Goal: Task Accomplishment & Management: Manage account settings

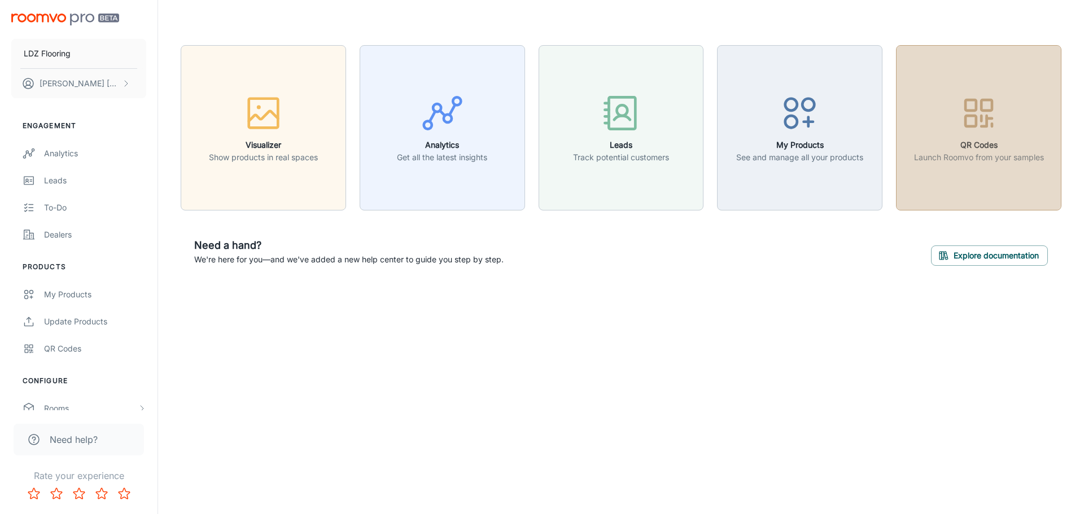
click at [995, 150] on h6 "QR Codes" at bounding box center [979, 145] width 130 height 12
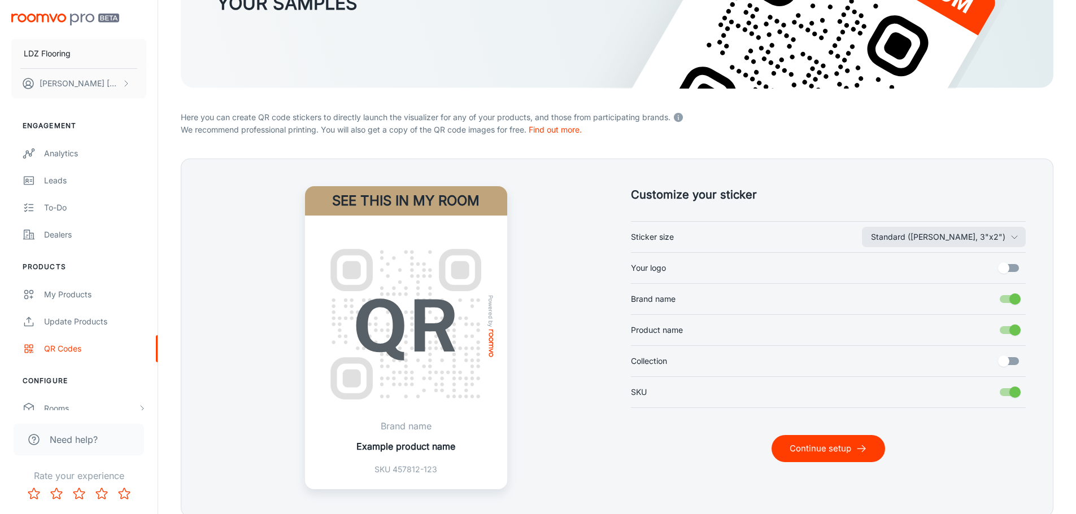
scroll to position [230, 0]
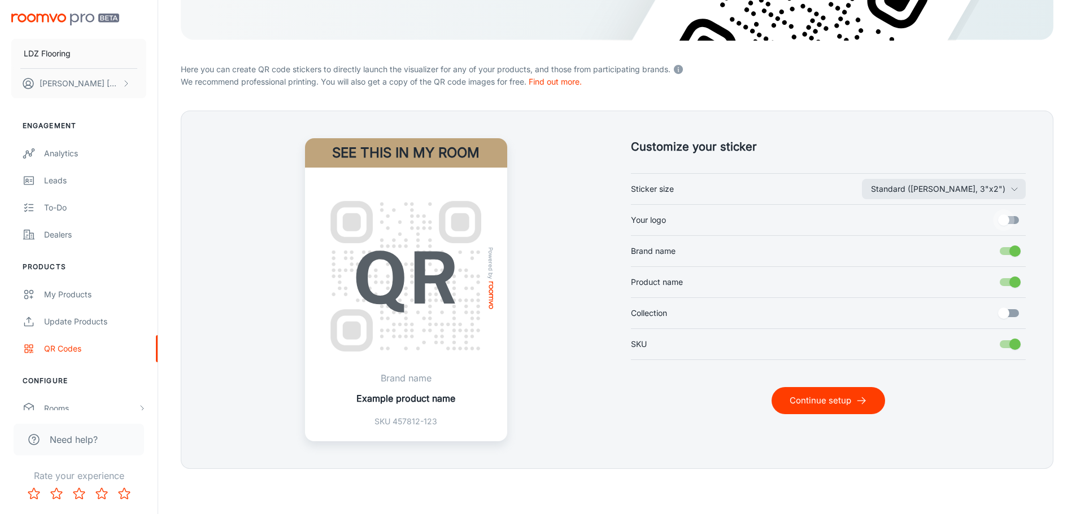
click at [1010, 217] on input "Your logo" at bounding box center [1003, 220] width 64 height 21
checkbox input "true"
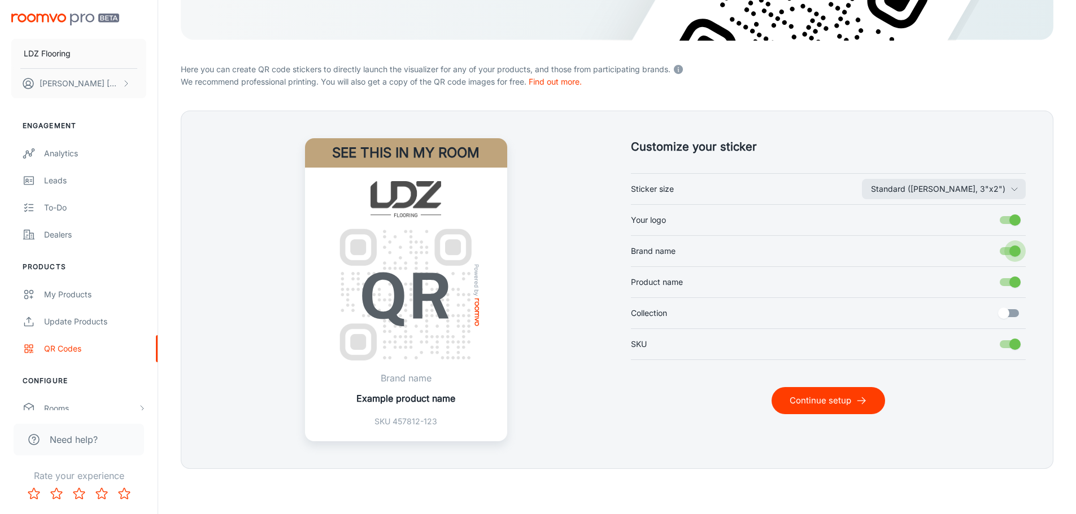
click at [1010, 249] on input "Brand name" at bounding box center [1015, 251] width 64 height 21
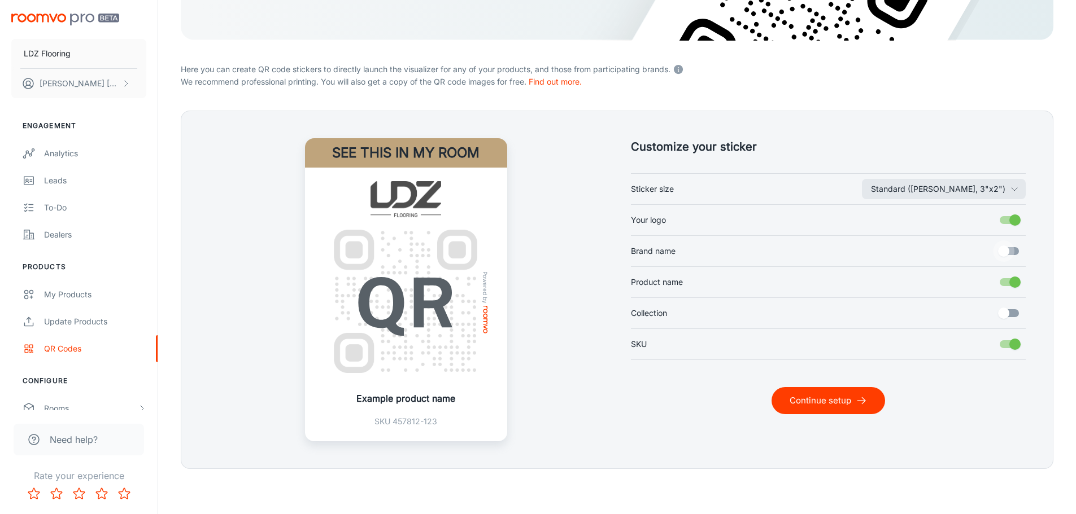
click at [1010, 250] on input "Brand name" at bounding box center [1003, 251] width 64 height 21
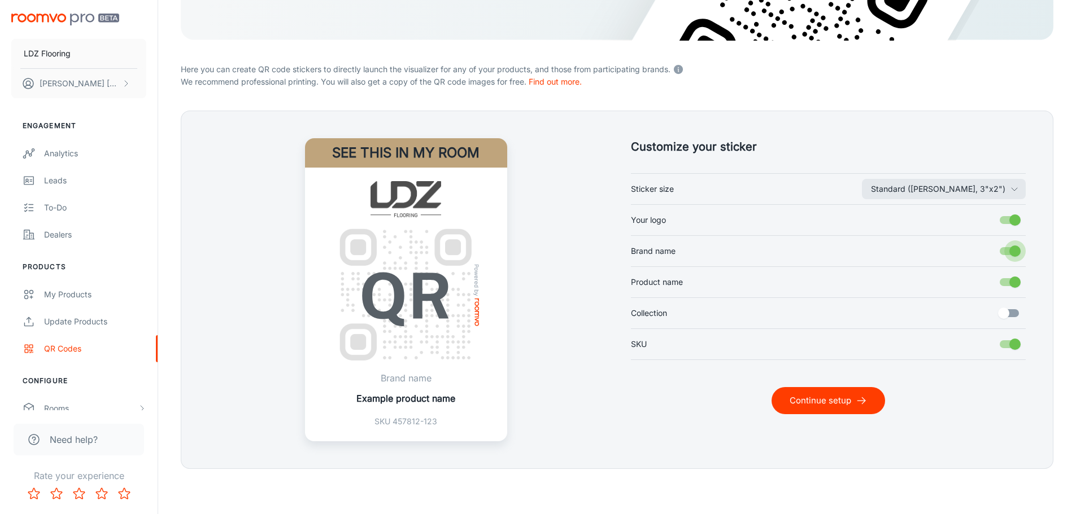
click at [1010, 250] on input "Brand name" at bounding box center [1015, 251] width 64 height 21
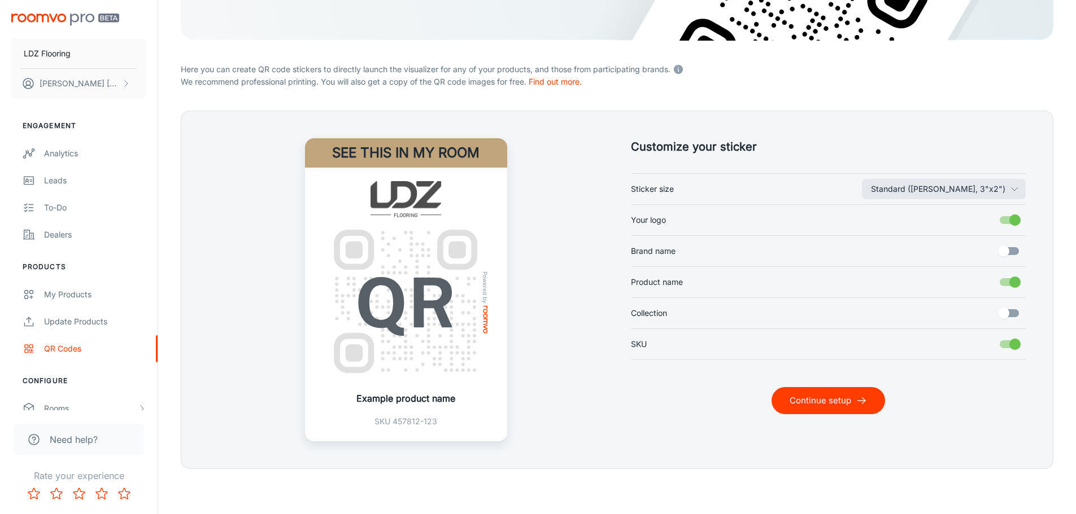
click at [1010, 250] on input "Brand name" at bounding box center [1003, 251] width 64 height 21
checkbox input "true"
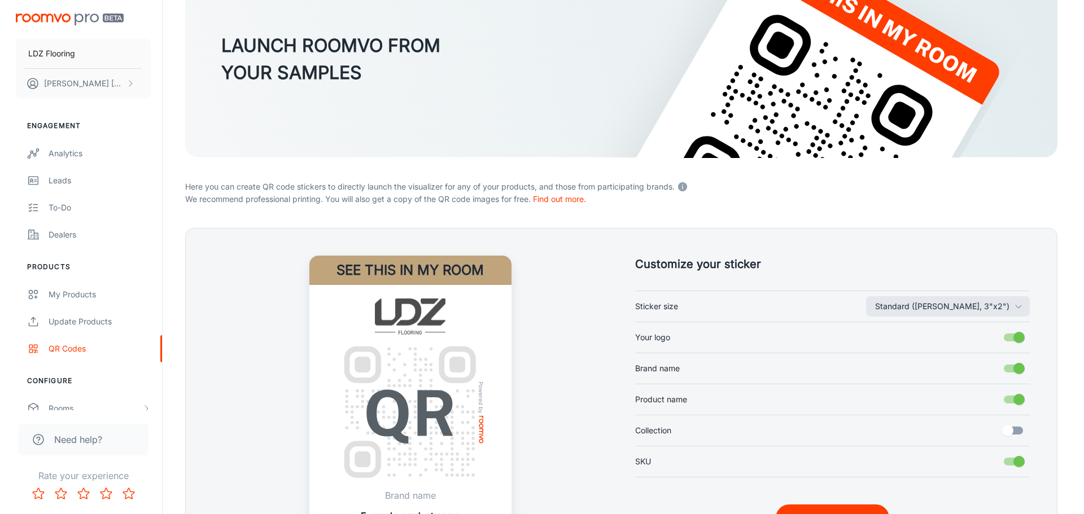
scroll to position [0, 0]
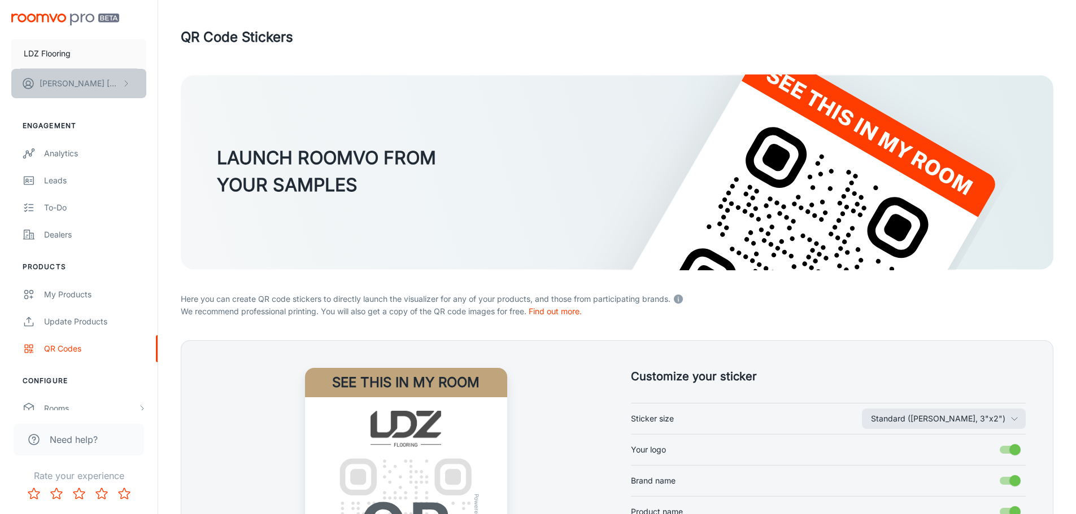
click at [92, 77] on button "[PERSON_NAME]" at bounding box center [78, 83] width 135 height 29
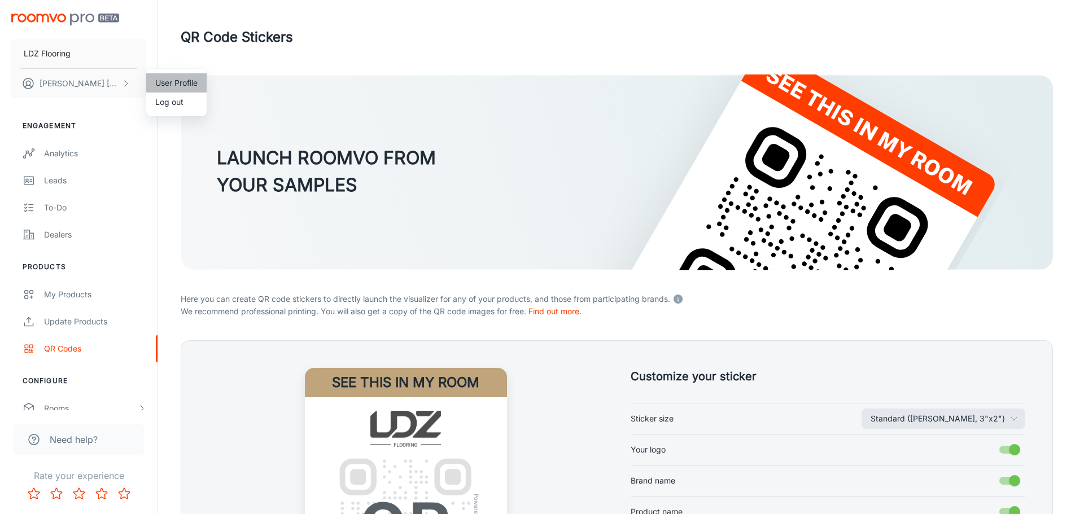
click at [175, 86] on li "User Profile" at bounding box center [176, 82] width 60 height 19
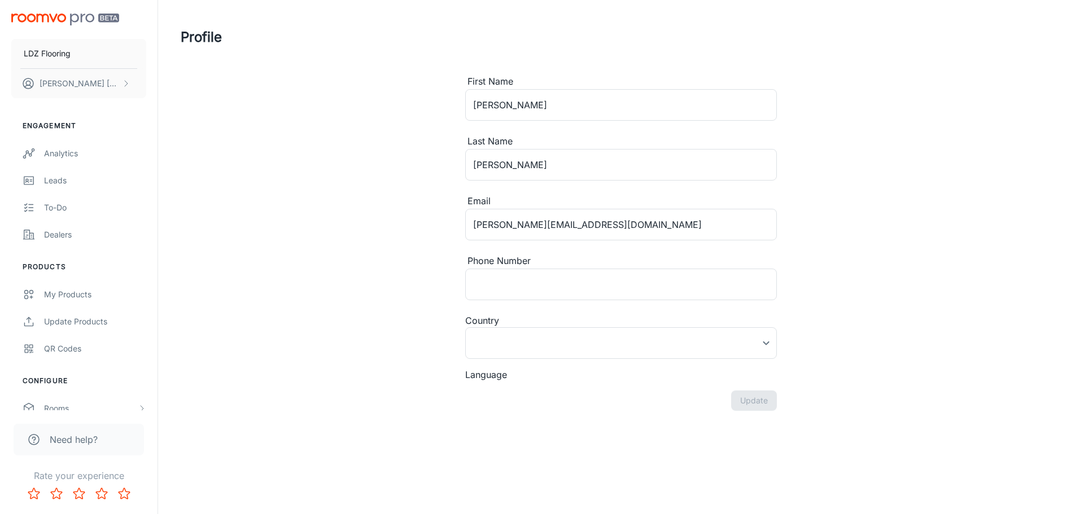
type input "[GEOGRAPHIC_DATA]"
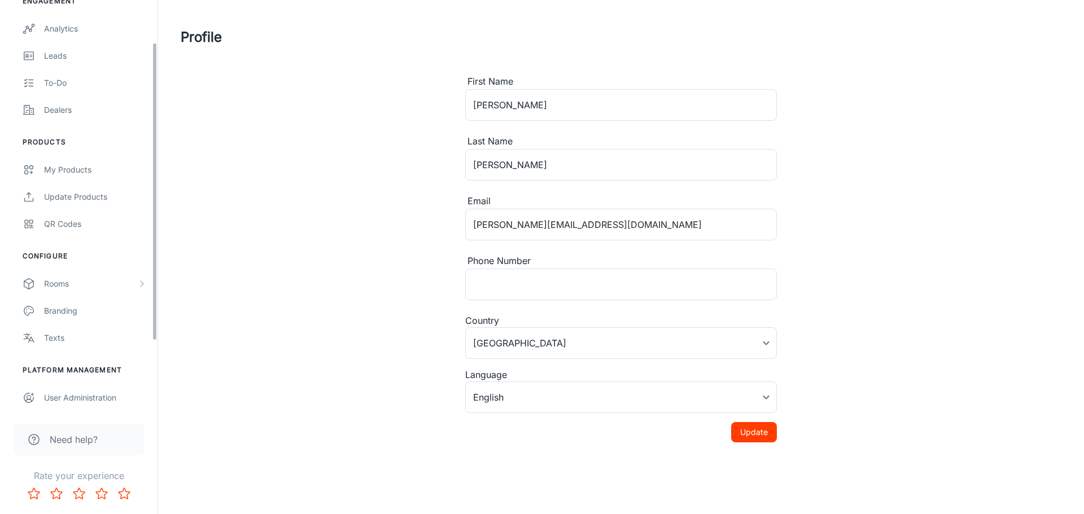
scroll to position [153, 0]
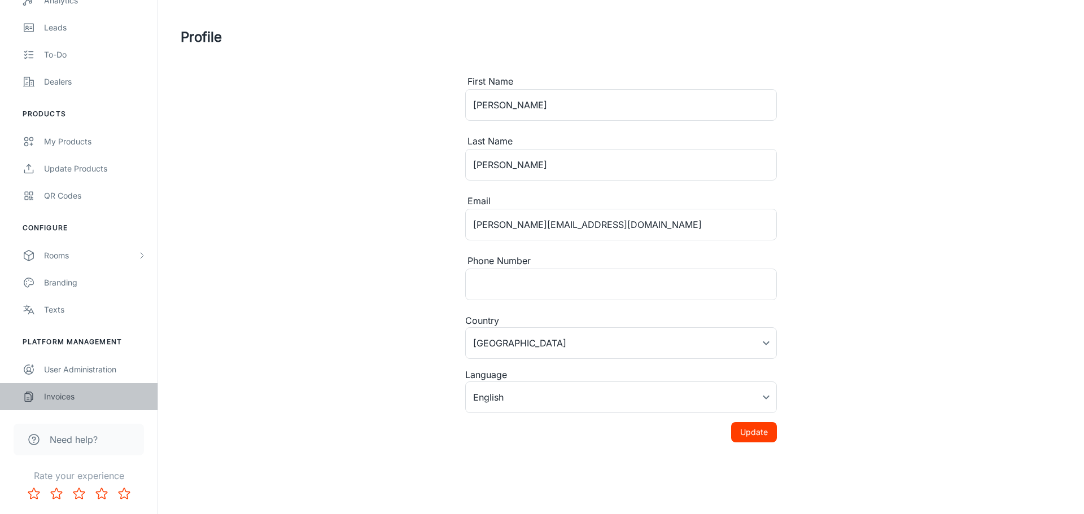
click at [77, 402] on div "Invoices" at bounding box center [95, 397] width 102 height 12
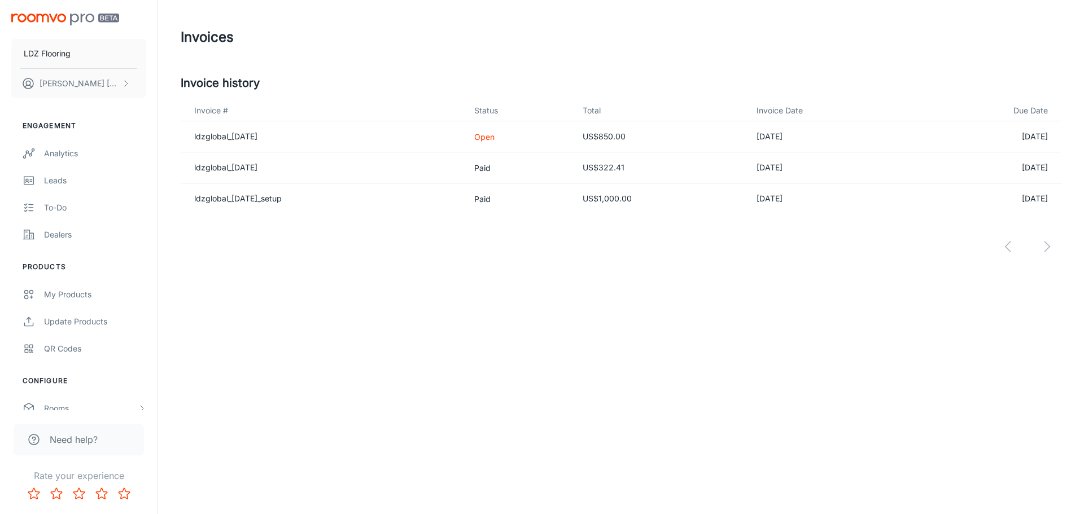
click at [527, 365] on div "LDZ Flooring [PERSON_NAME] Engagement Analytics Leads To-do Dealers Products My…" at bounding box center [542, 257] width 1084 height 514
